Goal: Information Seeking & Learning: Check status

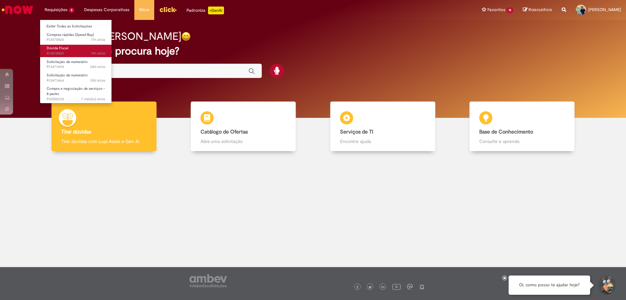
click at [55, 50] on body "Pular para o conteúdo da página Requisições 5 Exibir Todas as Solicitações Comp…" at bounding box center [313, 150] width 626 height 300
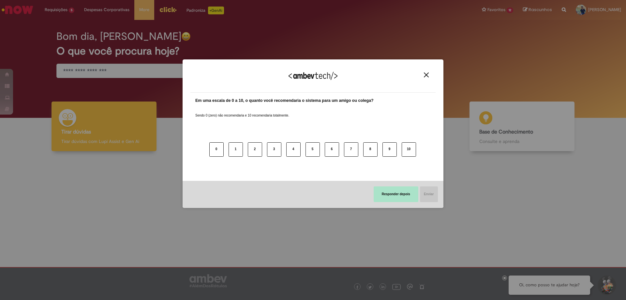
click at [401, 198] on button "Responder depois" at bounding box center [396, 194] width 45 height 16
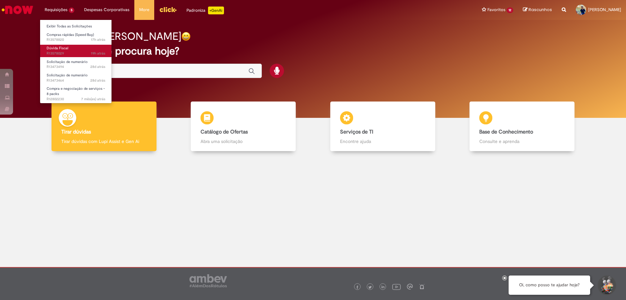
click at [70, 49] on link "Dúvida Fiscal 19h atrás 19 horas atrás R13578029" at bounding box center [76, 51] width 72 height 12
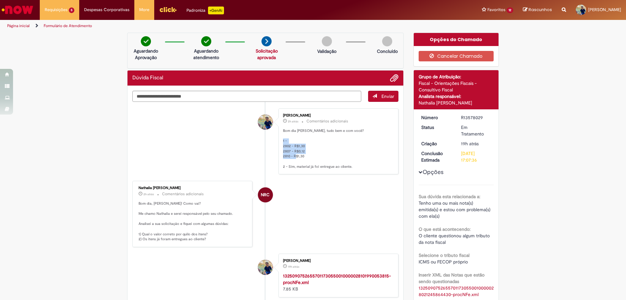
drag, startPoint x: 280, startPoint y: 145, endPoint x: 303, endPoint y: 156, distance: 25.8
click at [303, 156] on div "[PERSON_NAME] 2h atrás 2 horas atrás Comentários adicionais Bom dia [PERSON_NAM…" at bounding box center [338, 141] width 116 height 62
copy p "2802 - R$1,30 2807 - R$0,12 2810 - R$1,30"
drag, startPoint x: 458, startPoint y: 117, endPoint x: 485, endPoint y: 119, distance: 27.1
click at [485, 119] on div "R13578029" at bounding box center [476, 117] width 30 height 7
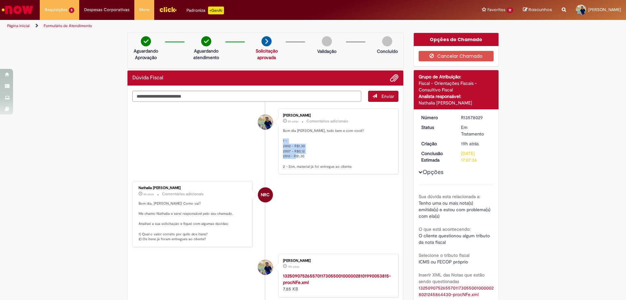
copy div "R13578029"
drag, startPoint x: 416, startPoint y: 95, endPoint x: 510, endPoint y: 107, distance: 94.2
click at [510, 107] on div "Verificar Código de Barras Aguardando Aprovação Aguardando atendimento Solicita…" at bounding box center [313, 280] width 626 height 494
copy span "Analista responsável: Nathalia [PERSON_NAME]"
click at [539, 176] on div "Verificar Código de Barras Aguardando Aprovação Aguardando atendimento Solicita…" at bounding box center [313, 280] width 626 height 494
